Goal: Task Accomplishment & Management: Complete application form

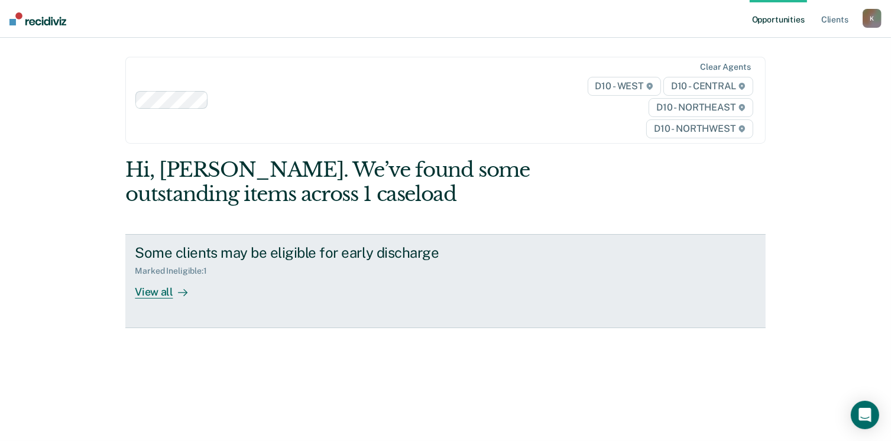
click at [147, 292] on div "View all" at bounding box center [168, 287] width 66 height 23
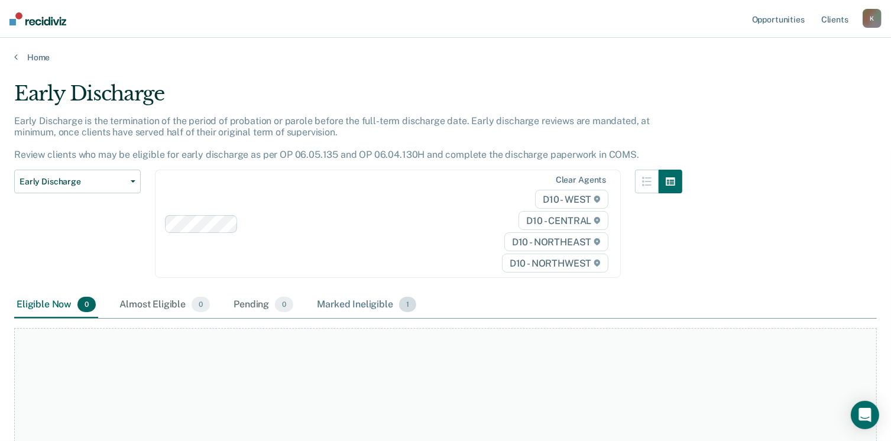
click at [342, 303] on div "Marked Ineligible 1" at bounding box center [367, 305] width 104 height 26
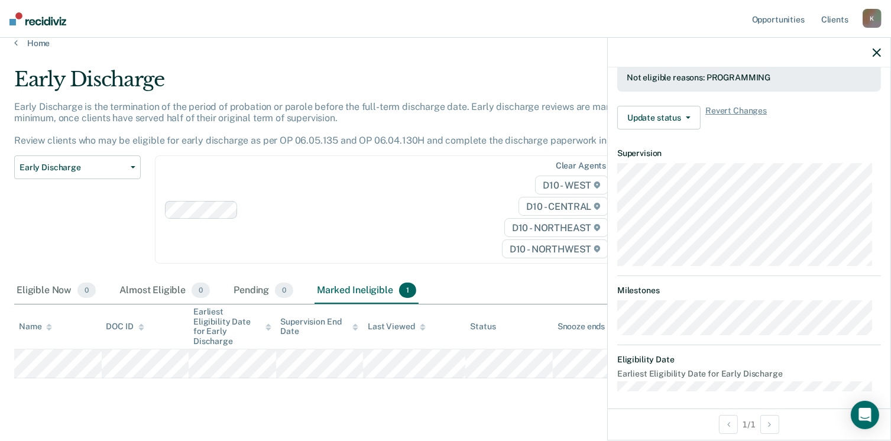
scroll to position [25, 0]
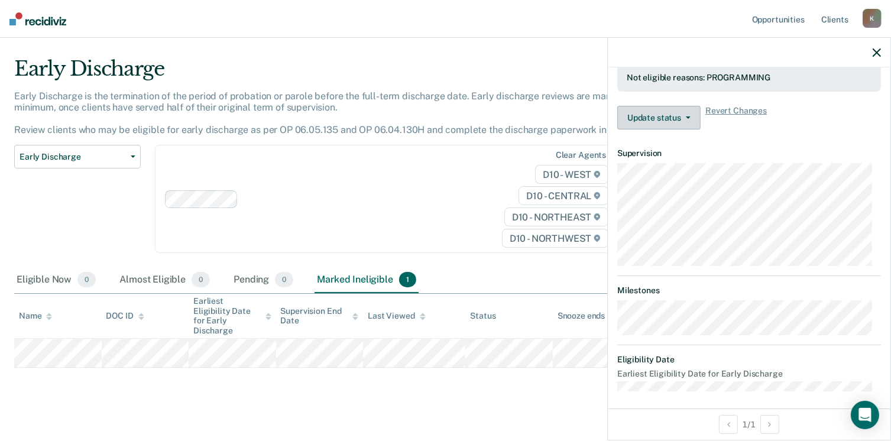
click at [684, 116] on span "button" at bounding box center [685, 117] width 9 height 2
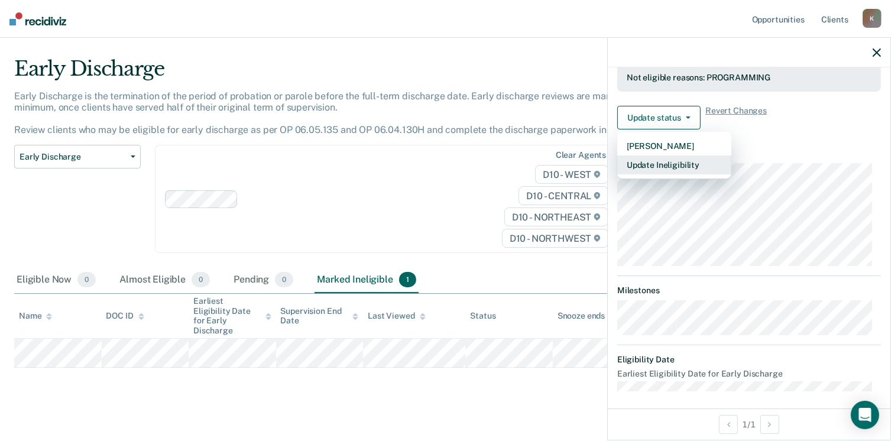
click at [684, 162] on button "Update Ineligibility" at bounding box center [674, 165] width 114 height 19
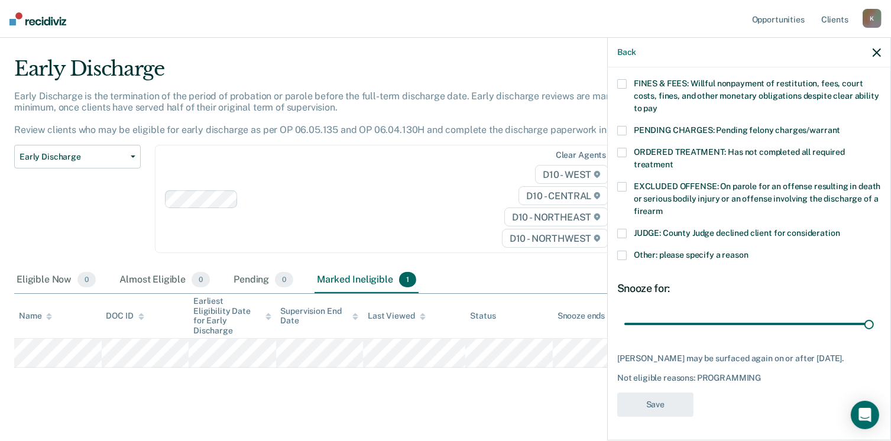
scroll to position [336, 0]
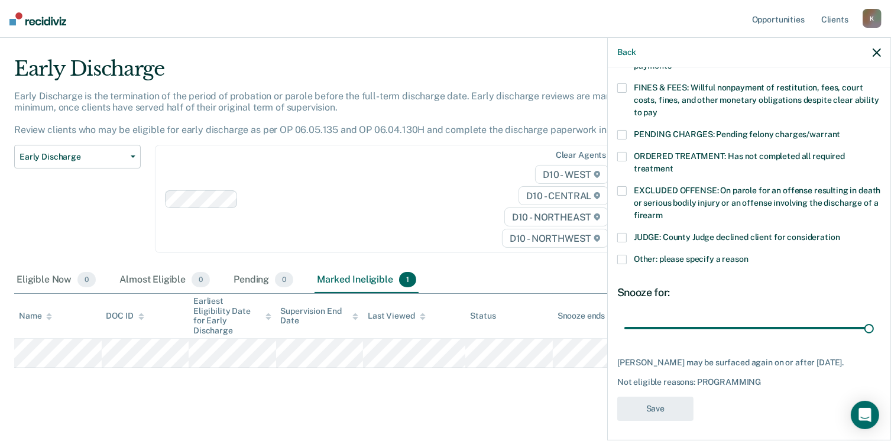
click at [620, 186] on span at bounding box center [621, 190] width 9 height 9
click at [663, 211] on input "EXCLUDED OFFENSE: On parole for an offense resulting in death or serious bodily…" at bounding box center [663, 211] width 0 height 0
click at [621, 255] on span at bounding box center [621, 259] width 9 height 9
click at [749, 255] on input "Other: please specify a reason" at bounding box center [749, 255] width 0 height 0
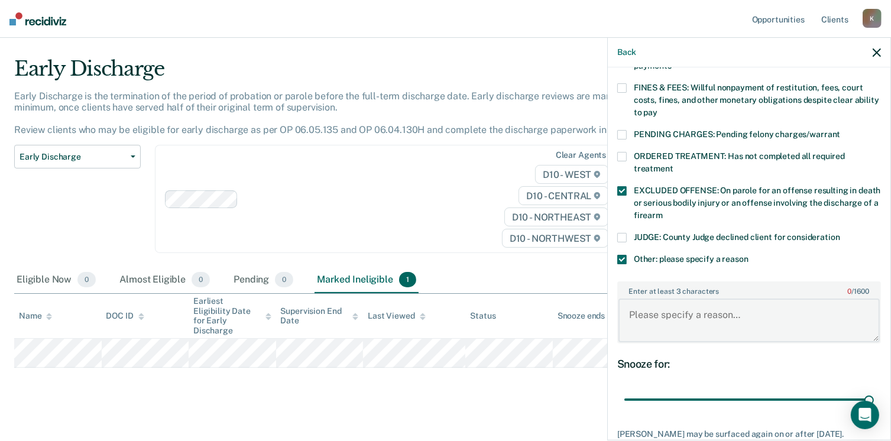
click at [691, 299] on textarea "Enter at least 3 characters 0 / 1600" at bounding box center [748, 321] width 261 height 44
paste textarea "om Viol and/or Knowingly Assaulting Pregnant Indiv 3rd Off"
click at [727, 301] on textarea "Subject is serving for om Viol and/or Knowingly Assaulting Pregnant Indiv 3rd O…" at bounding box center [748, 321] width 261 height 44
click at [723, 299] on textarea "Subject is serving for om Viol and/or Knowingly Assaulting Pregnant Indiv 3rd O…" at bounding box center [748, 321] width 261 height 44
click at [784, 312] on textarea "Subject is serving for Dom Viol and/or Knowingly Assaulting Pregnant Indiv 3rd …" at bounding box center [748, 321] width 261 height 44
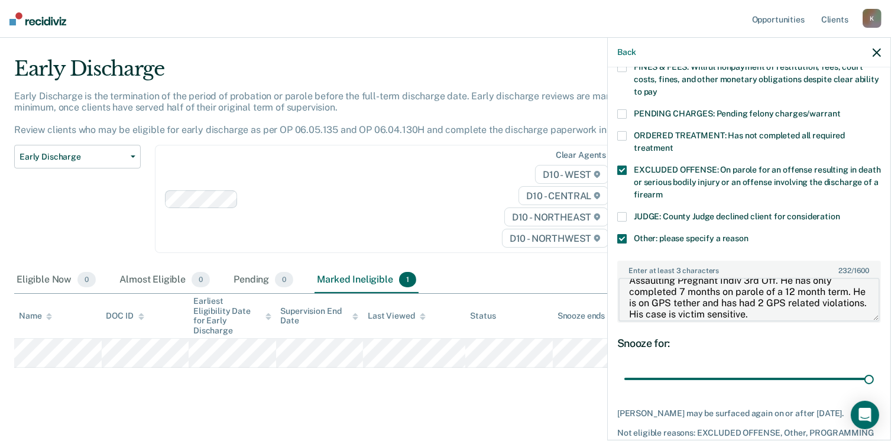
scroll to position [406, 0]
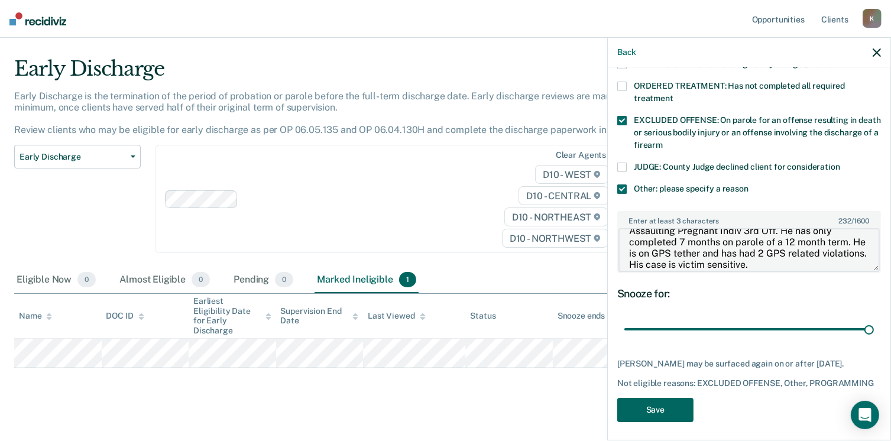
type textarea "Subject is serving for Dom Viol and/or Knowingly Assaulting Pregnant Indiv 3rd …"
click at [660, 407] on button "Save" at bounding box center [655, 410] width 76 height 24
